Goal: Information Seeking & Learning: Find specific page/section

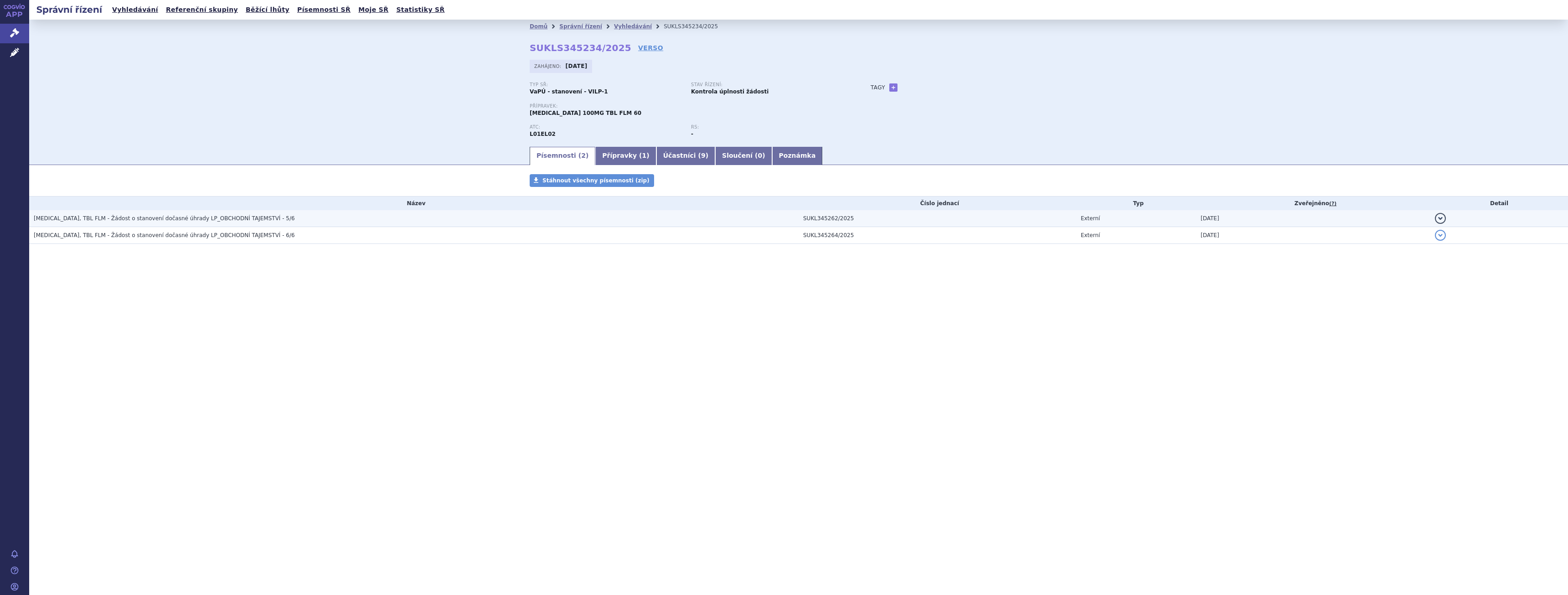
click at [223, 223] on h3 "CALQUENCE, TBL FLM - Žádost o stanovení dočasné úhrady LP_OBCHODNÍ TAJEMSTVÍ - …" at bounding box center [416, 218] width 765 height 9
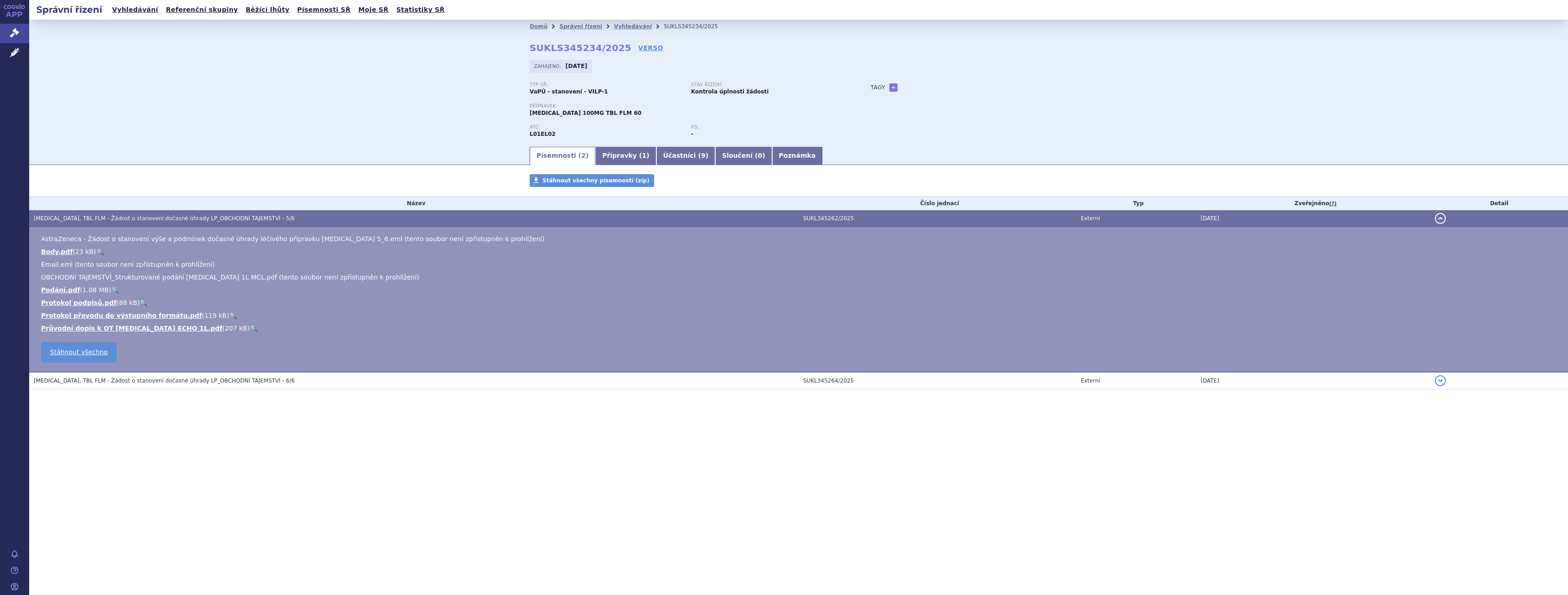
click at [250, 328] on link "🔍" at bounding box center [253, 328] width 8 height 7
click at [151, 386] on td "CALQUENCE, TBL FLM - Žádost o stanovení dočasné úhrady LP_OBCHODNÍ TAJEMSTVÍ - …" at bounding box center [414, 381] width 769 height 17
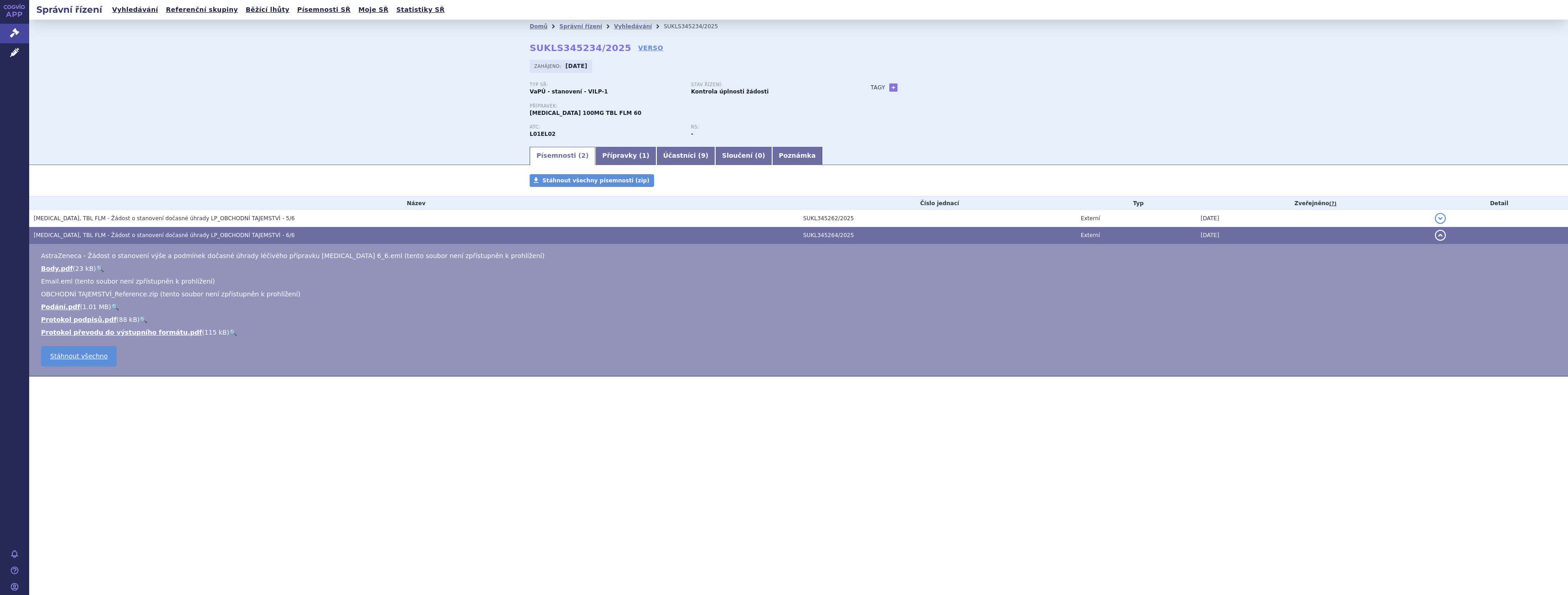
click at [111, 203] on th "Název" at bounding box center [414, 203] width 769 height 13
click at [110, 217] on span "CALQUENCE, TBL FLM - Žádost o stanovení dočasné úhrady LP_OBCHODNÍ TAJEMSTVÍ - …" at bounding box center [164, 218] width 261 height 6
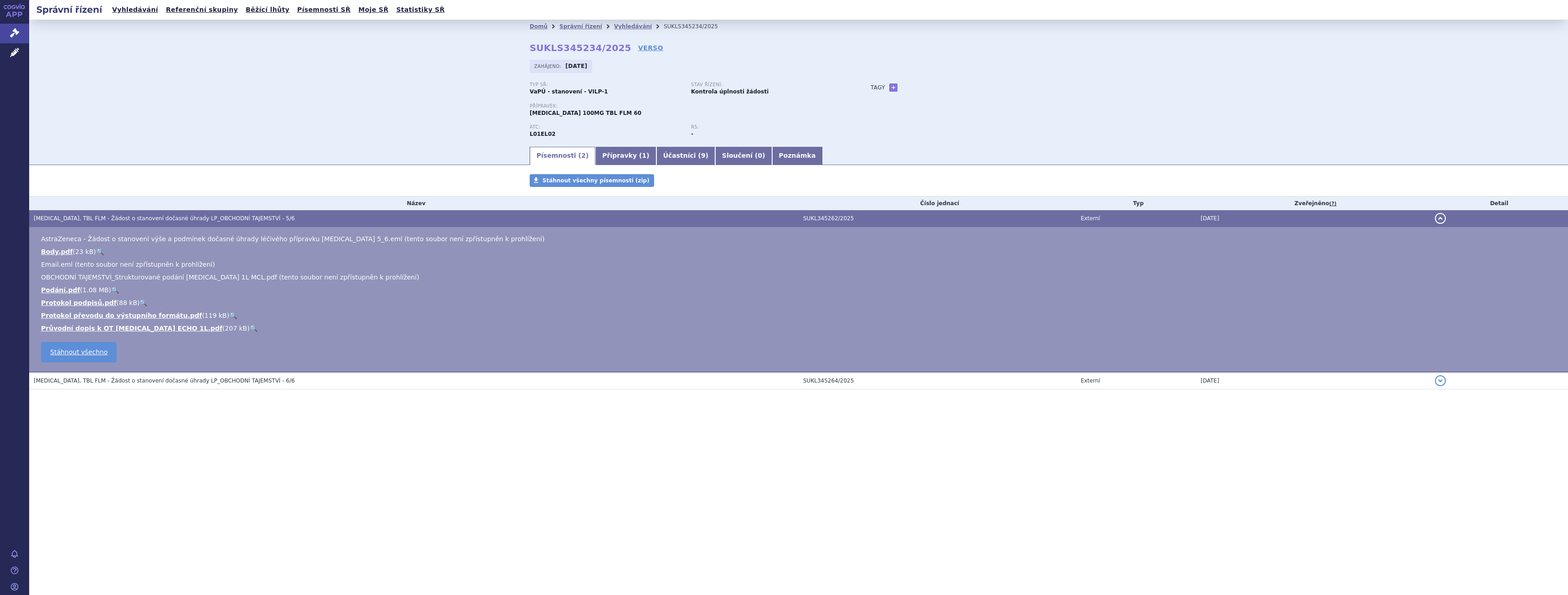
click at [111, 289] on link "🔍" at bounding box center [115, 290] width 8 height 7
click at [139, 383] on span "CALQUENCE, TBL FLM - Žádost o stanovení dočasné úhrady LP_OBCHODNÍ TAJEMSTVÍ - …" at bounding box center [164, 381] width 261 height 6
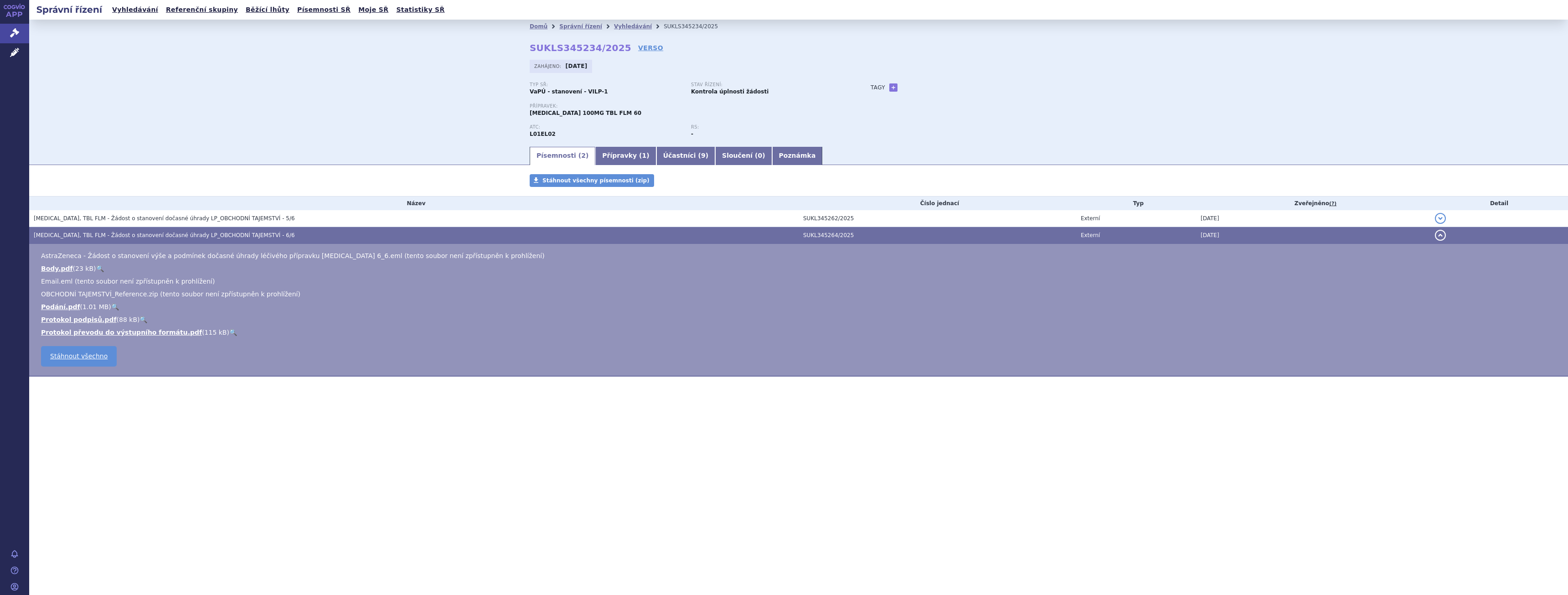
click at [111, 307] on link "🔍" at bounding box center [115, 307] width 8 height 7
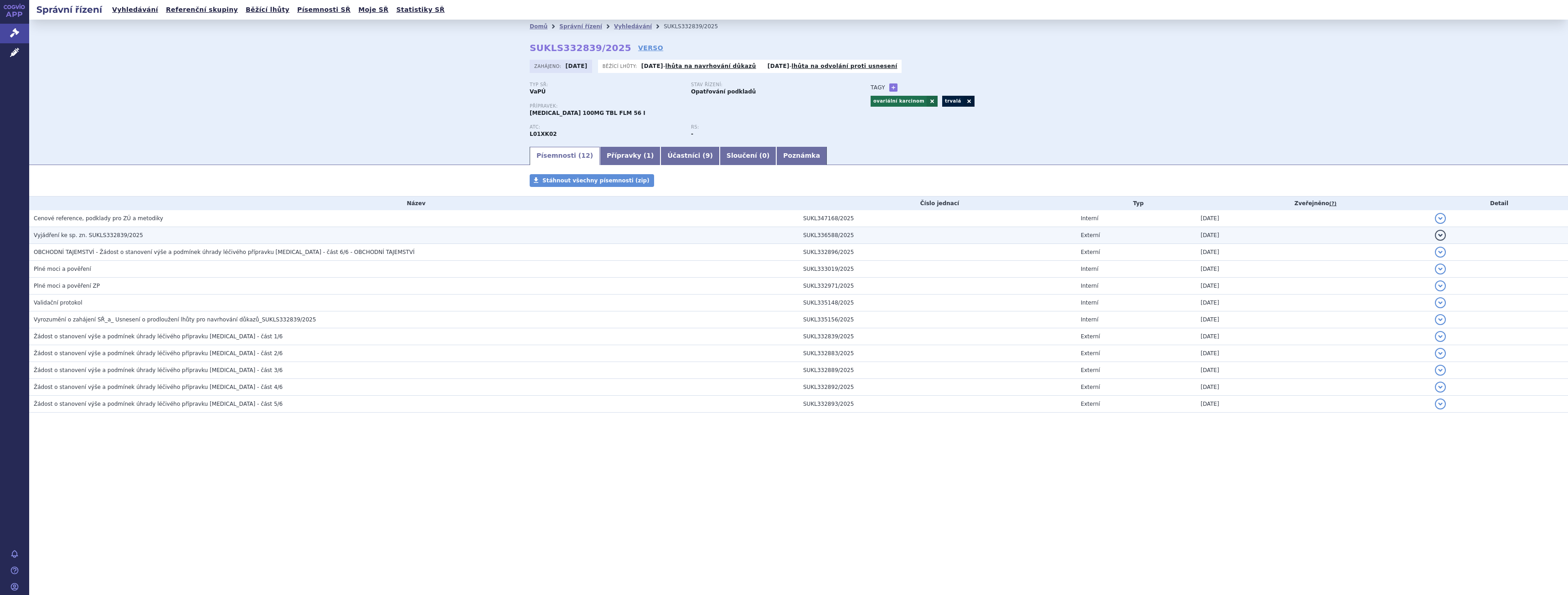
click at [175, 241] on td "Vyjádření ke sp. zn. SUKLS332839/2025" at bounding box center [414, 236] width 769 height 17
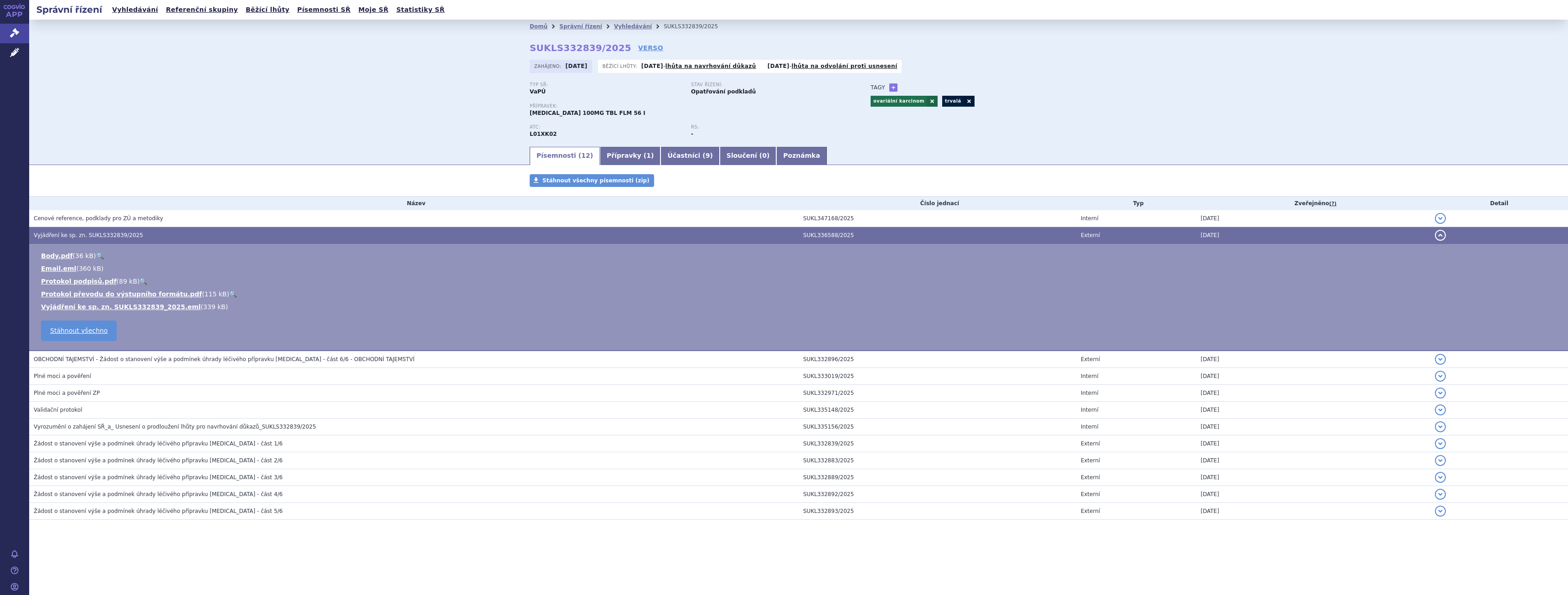
click at [175, 239] on h3 "Vyjádření ke sp. zn. SUKLS332839/2025" at bounding box center [416, 235] width 765 height 9
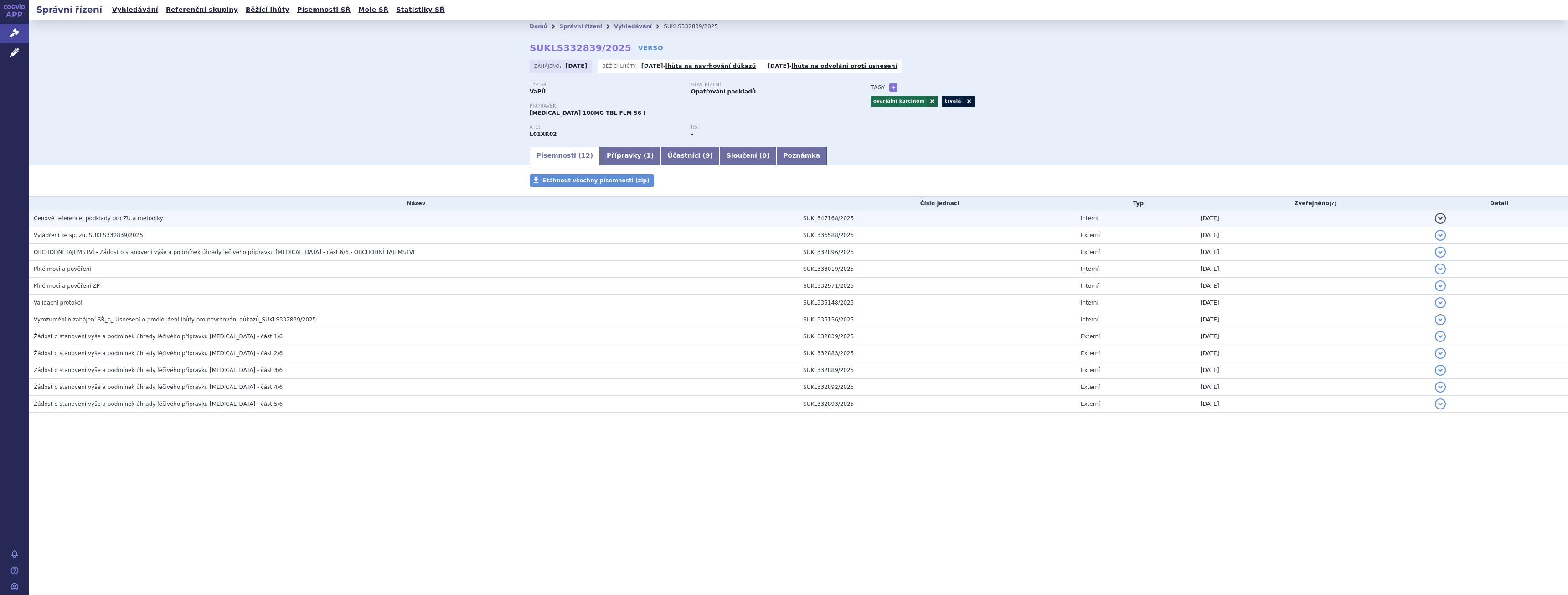
click at [172, 221] on h3 "Cenové reference, podklady pro ZÚ a metodiky" at bounding box center [416, 218] width 765 height 9
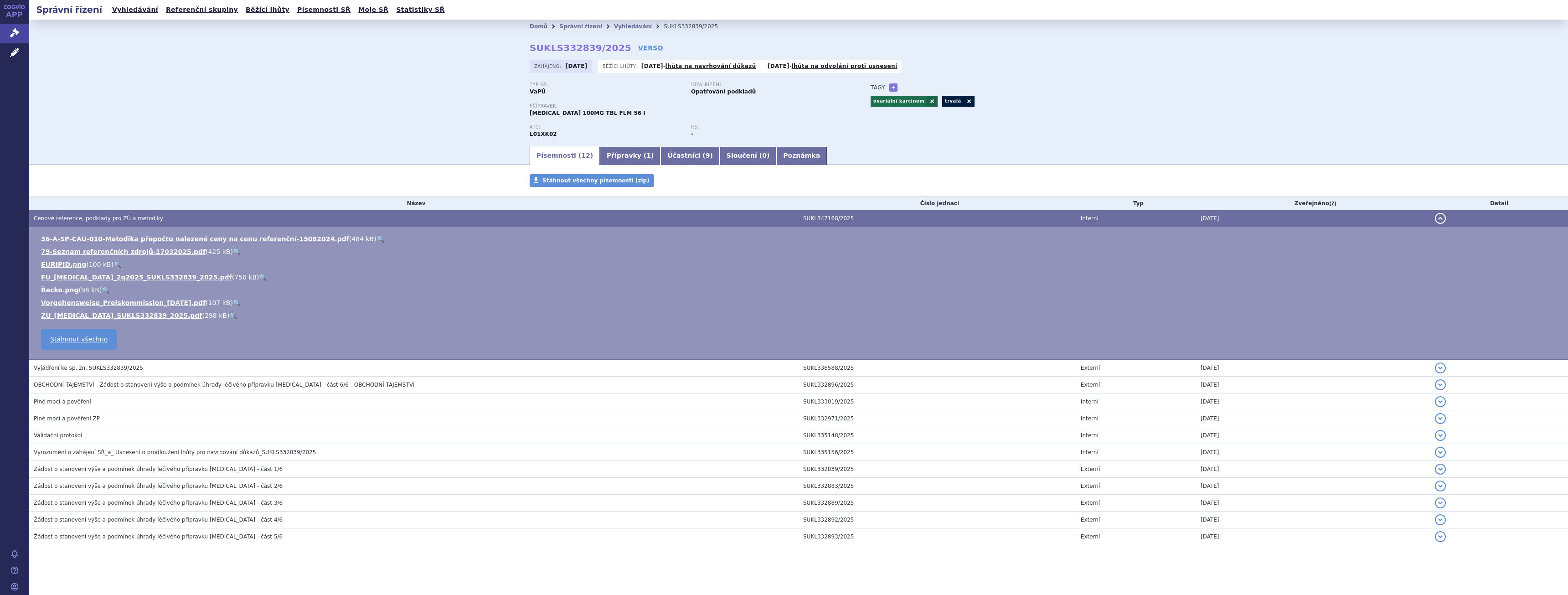
click at [259, 278] on link "🔍" at bounding box center [262, 277] width 8 height 7
click at [229, 316] on link "🔍" at bounding box center [233, 315] width 8 height 7
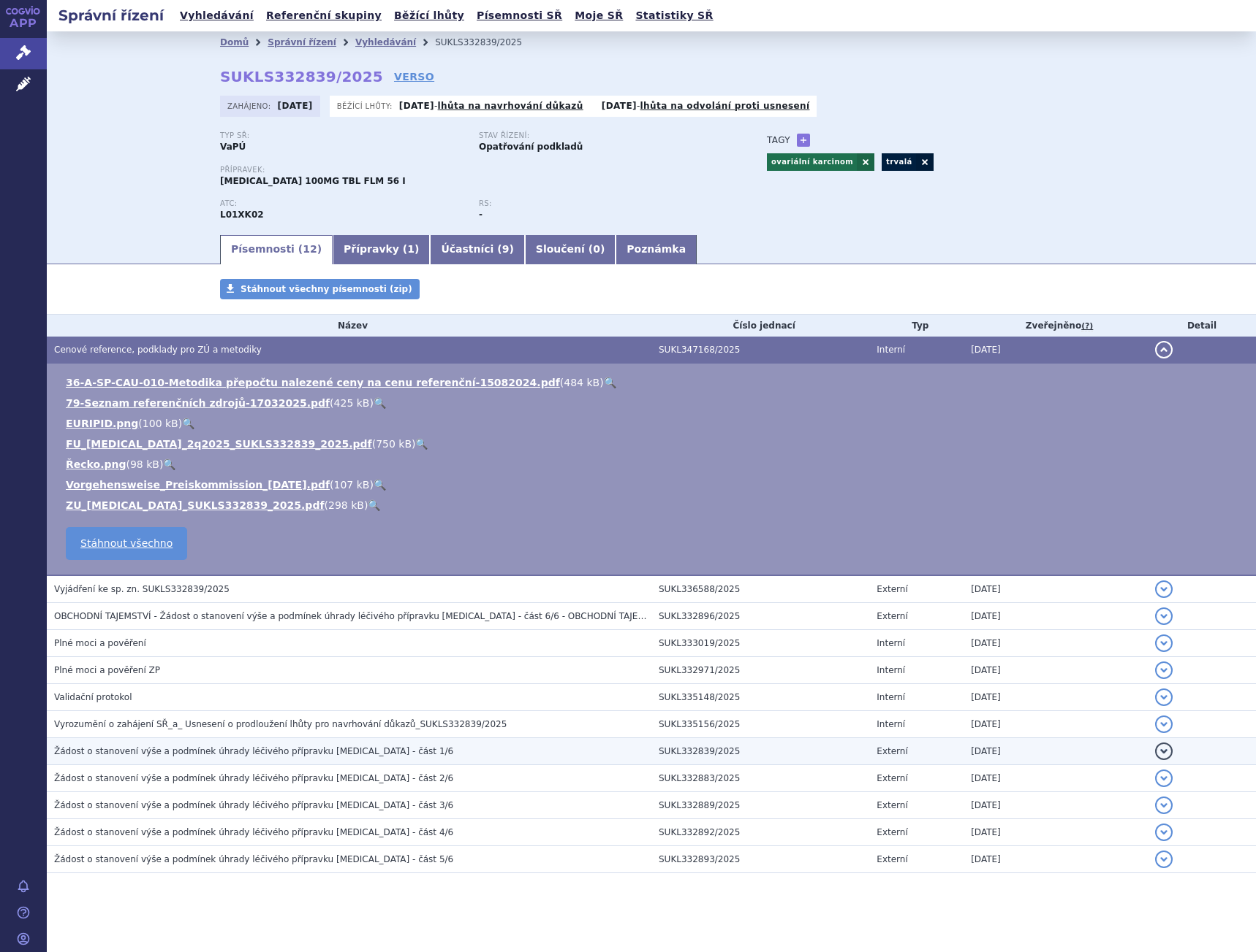
click at [307, 743] on td "Žádost o stanovení výše a podmínek úhrady léčivého přípravku [MEDICAL_DATA] - č…" at bounding box center [348, 752] width 604 height 27
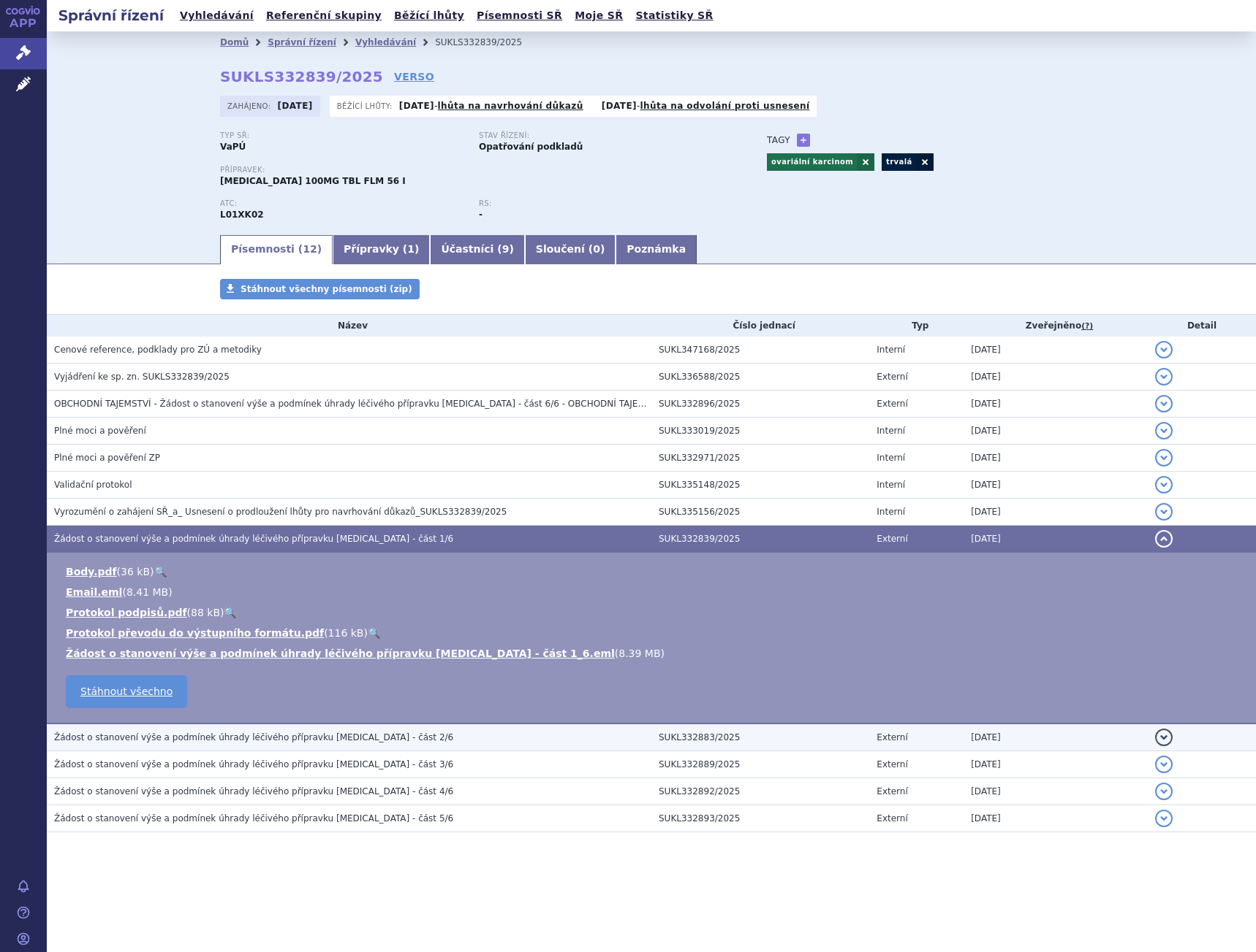
click at [272, 734] on span "Žádost o stanovení výše a podmínek úhrady léčivého přípravku [MEDICAL_DATA] - č…" at bounding box center [253, 737] width 399 height 10
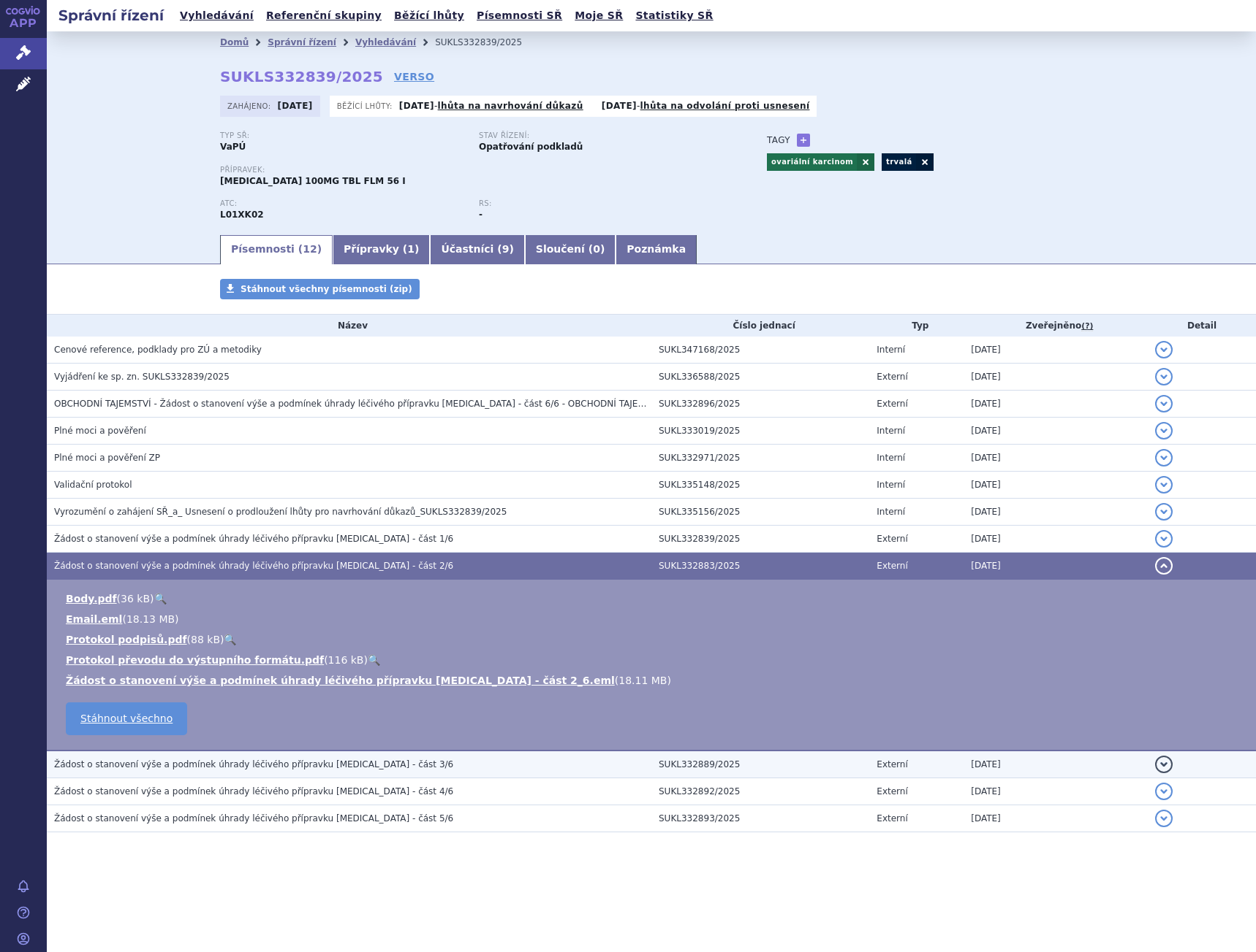
click at [278, 770] on span "Žádost o stanovení výše a podmínek úhrady léčivého přípravku [MEDICAL_DATA] - č…" at bounding box center [253, 765] width 399 height 10
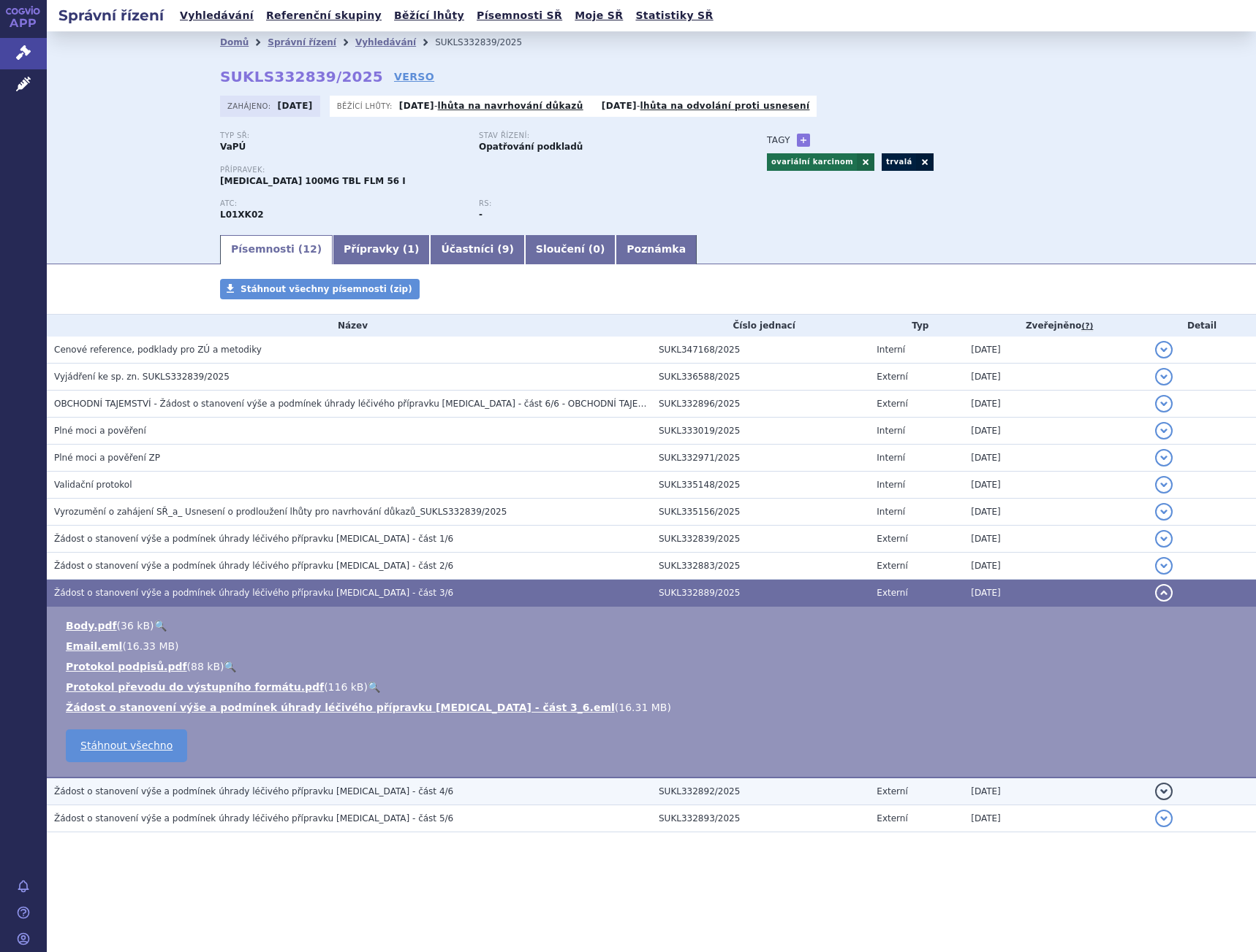
click at [281, 796] on span "Žádost o stanovení výše a podmínek úhrady léčivého přípravku [MEDICAL_DATA] - č…" at bounding box center [253, 791] width 399 height 10
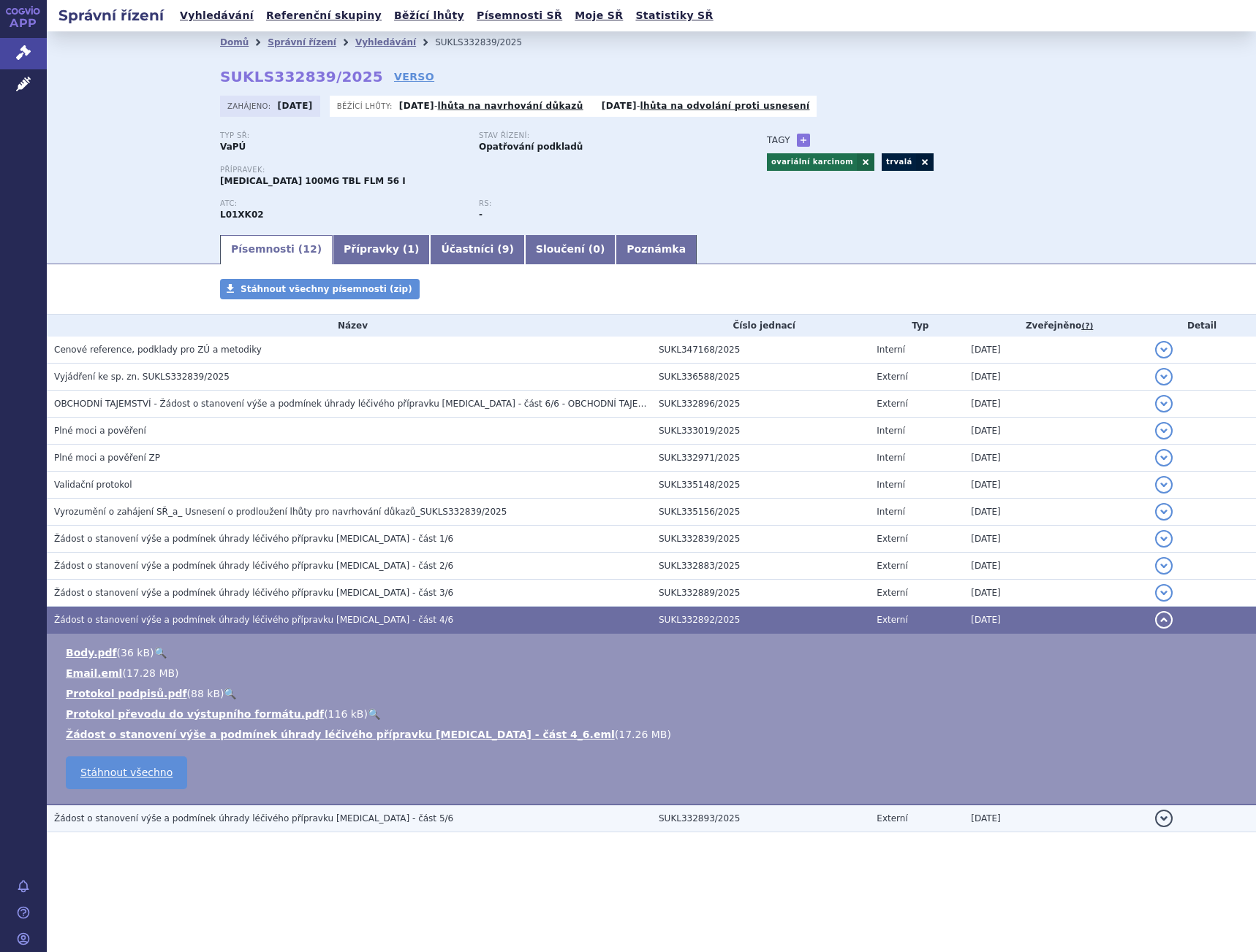
click at [182, 821] on span "Žádost o stanovení výše a podmínek úhrady léčivého přípravku [MEDICAL_DATA] - č…" at bounding box center [253, 818] width 399 height 10
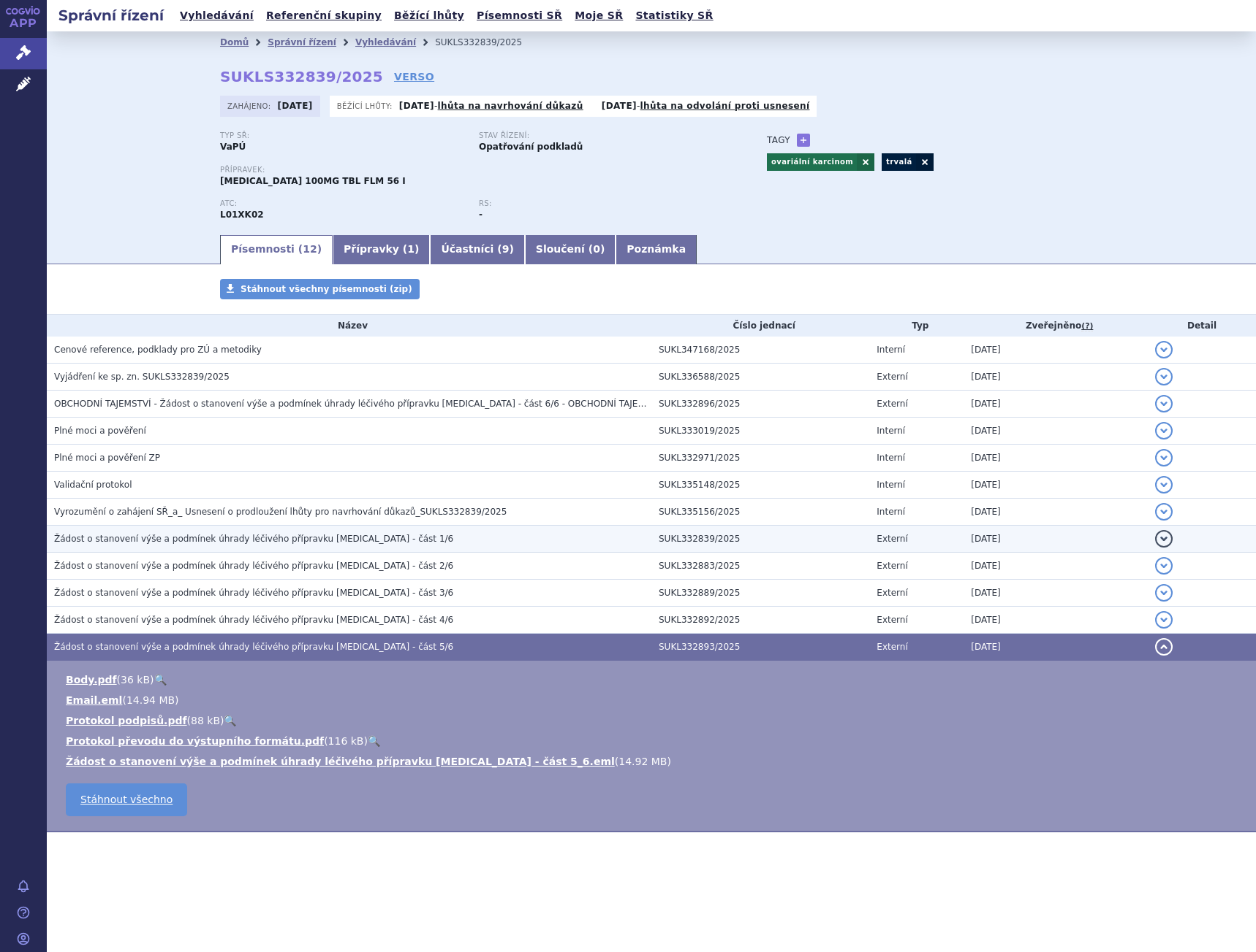
click at [258, 543] on span "Žádost o stanovení výše a podmínek úhrady léčivého přípravku [MEDICAL_DATA] - č…" at bounding box center [253, 538] width 399 height 10
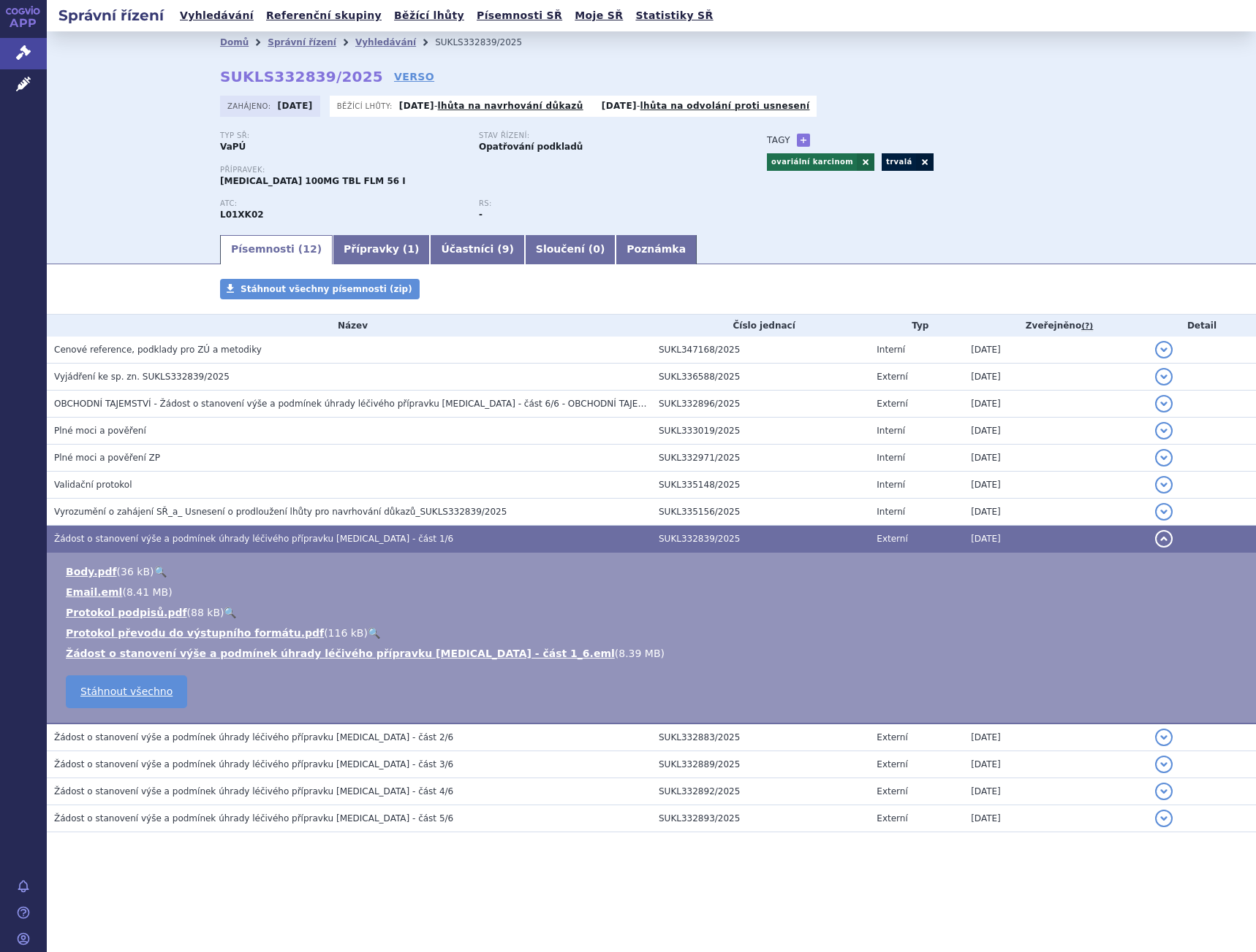
click at [154, 567] on link "🔍" at bounding box center [160, 572] width 13 height 12
click at [222, 655] on link "Žádost o stanovení výše a podmínek úhrady léčivého přípravku [MEDICAL_DATA] - č…" at bounding box center [340, 654] width 548 height 12
